Goal: Navigation & Orientation: Find specific page/section

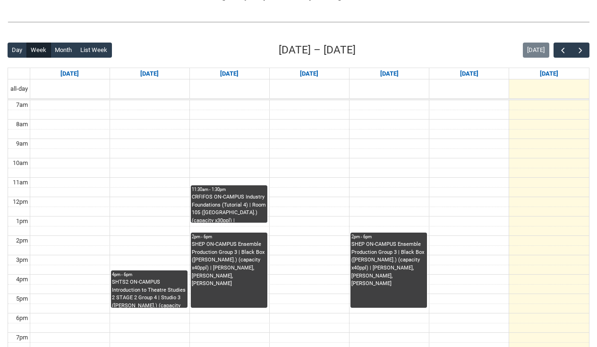
scroll to position [207, 0]
click at [584, 51] on span "button" at bounding box center [580, 50] width 9 height 9
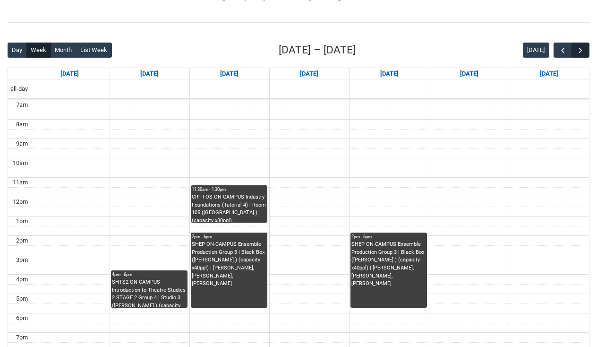
click at [584, 51] on span "button" at bounding box center [580, 50] width 9 height 9
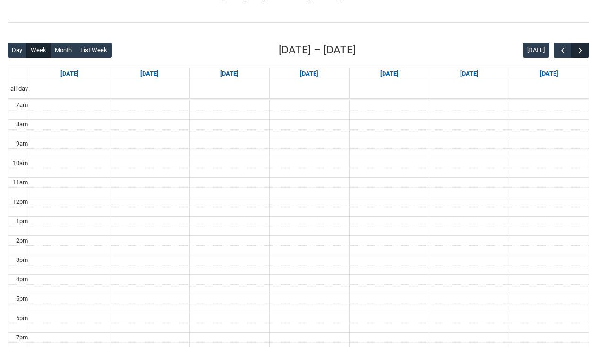
click at [584, 51] on span "button" at bounding box center [580, 50] width 9 height 9
click at [585, 52] on span "button" at bounding box center [580, 50] width 9 height 9
click at [587, 52] on button "button" at bounding box center [580, 51] width 18 height 16
click at [564, 53] on span "button" at bounding box center [562, 50] width 9 height 9
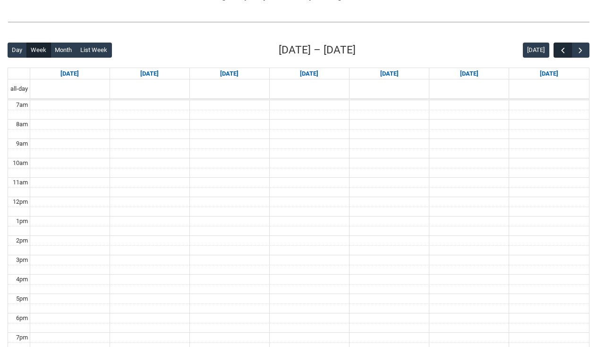
click at [564, 53] on span "button" at bounding box center [562, 50] width 9 height 9
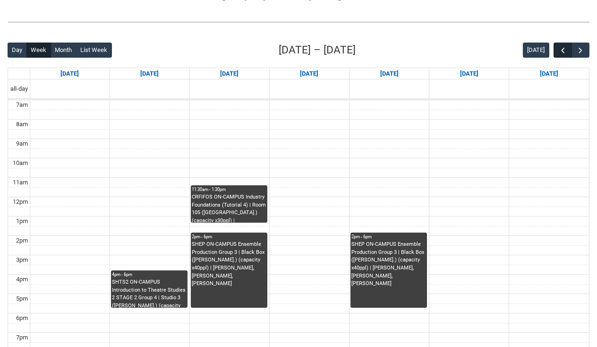
click at [564, 53] on span "button" at bounding box center [562, 50] width 9 height 9
